Goal: Find specific page/section: Find specific page/section

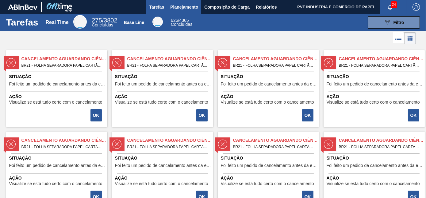
click at [177, 6] on span "Planejamento" at bounding box center [184, 6] width 28 height 7
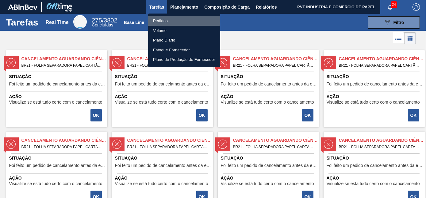
click at [164, 19] on li "Pedidos" at bounding box center [184, 21] width 72 height 10
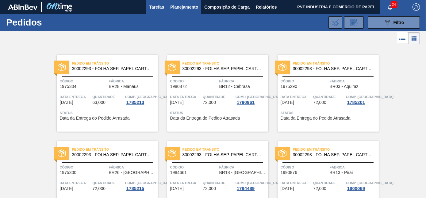
click at [156, 4] on span "Tarefas" at bounding box center [156, 6] width 15 height 7
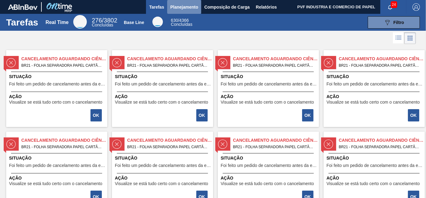
click at [184, 7] on span "Planejamento" at bounding box center [184, 6] width 28 height 7
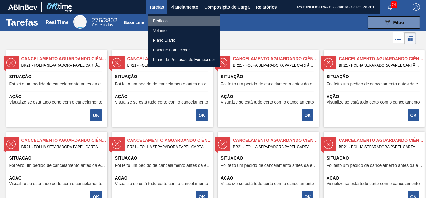
click at [155, 21] on li "Pedidos" at bounding box center [184, 21] width 72 height 10
